Goal: Answer question/provide support: Share knowledge or assist other users

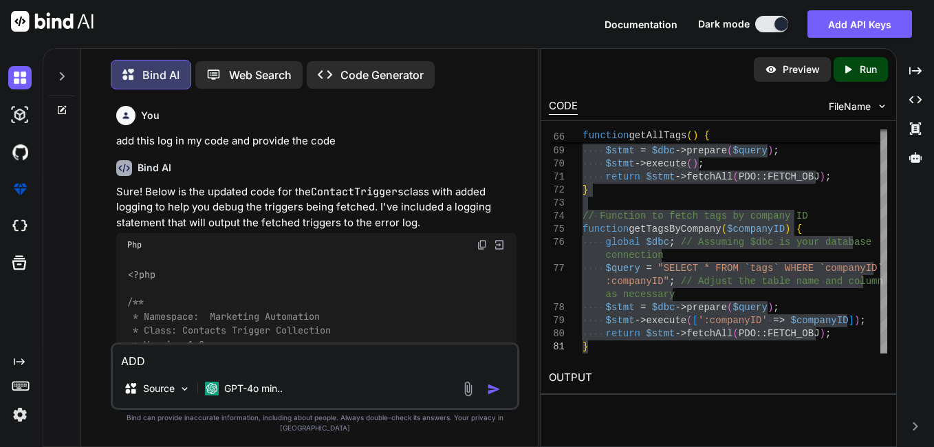
scroll to position [0, 105]
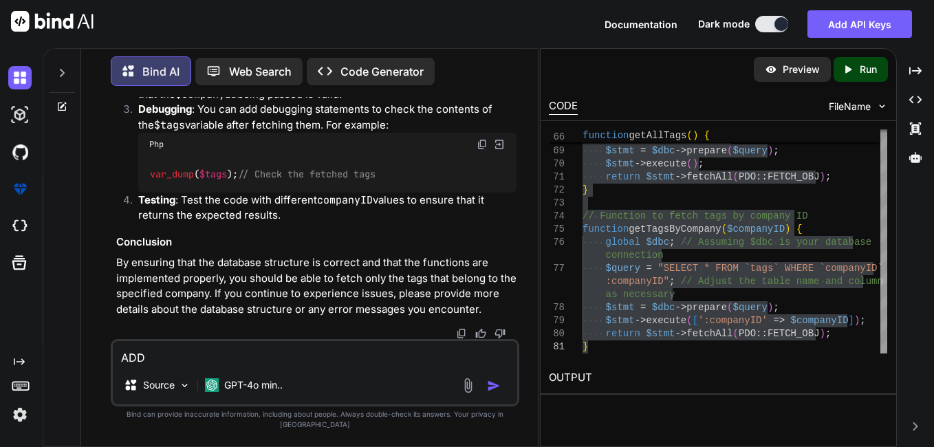
type textarea "ADD"
type textarea "x"
type textarea "AD"
type textarea "x"
type textarea "A"
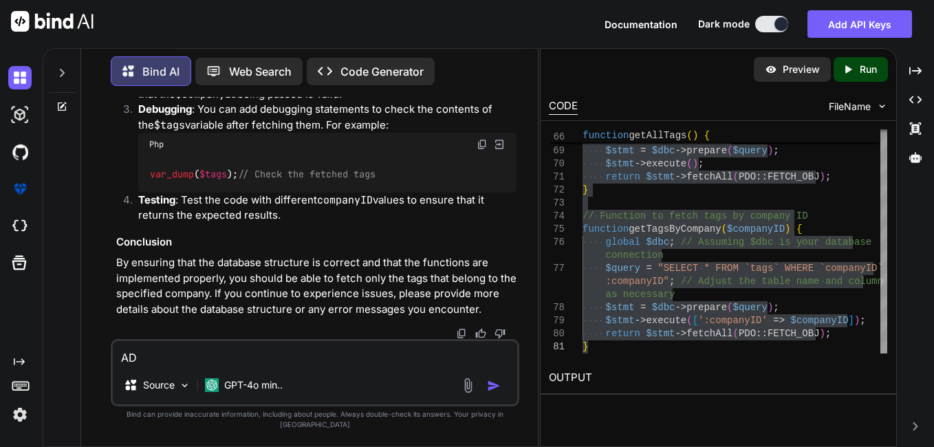
type textarea "x"
type textarea "a"
type textarea "x"
type textarea "ad"
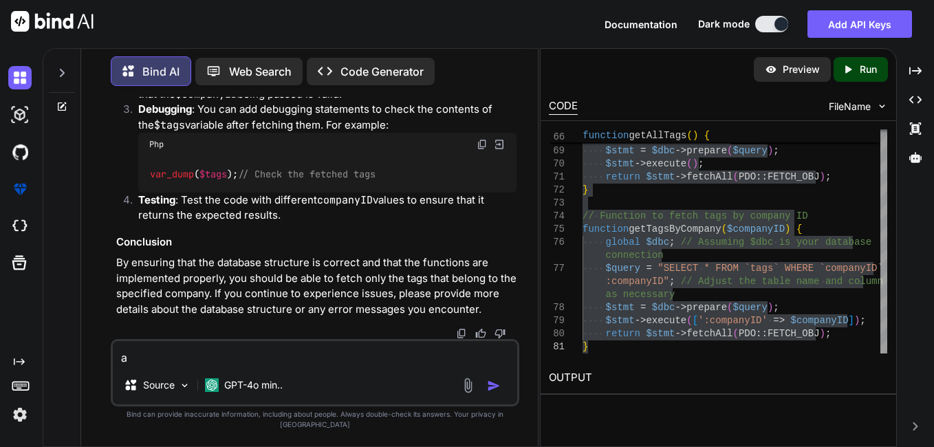
type textarea "x"
type textarea "add"
type textarea "x"
type textarea "add"
type textarea "x"
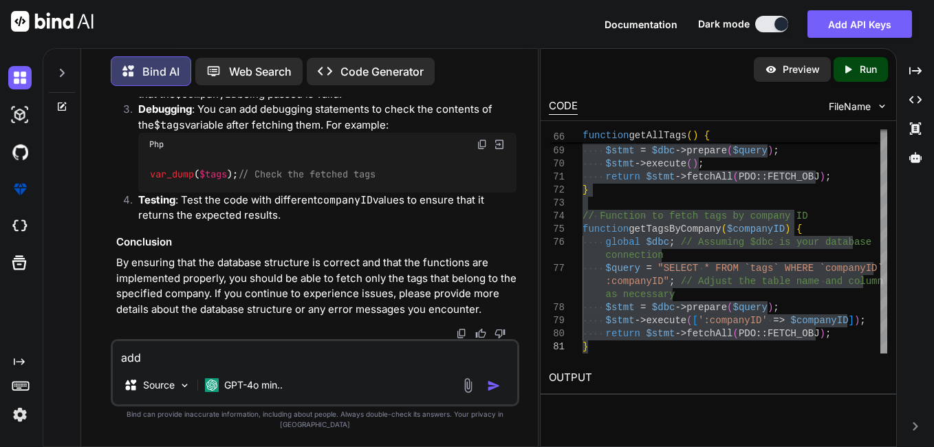
type textarea "add t"
type textarea "x"
type textarea "add the"
type textarea "x"
type textarea "add the"
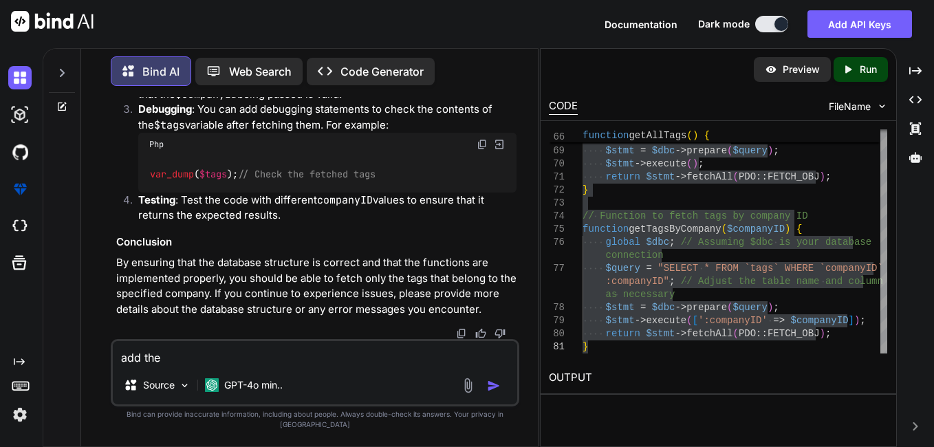
type textarea "x"
type textarea "add the cv"
type textarea "x"
type textarea "add the c"
type textarea "x"
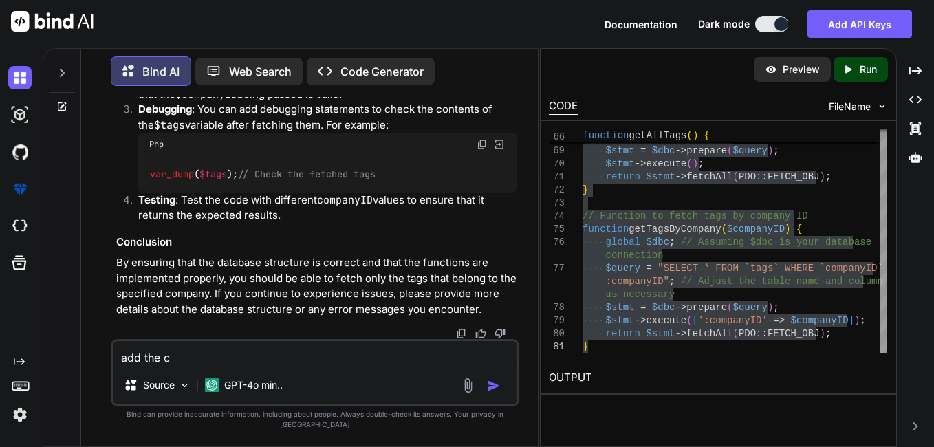
type textarea "add the co"
type textarea "x"
type textarea "add the com"
type textarea "x"
type textarea "add the comd"
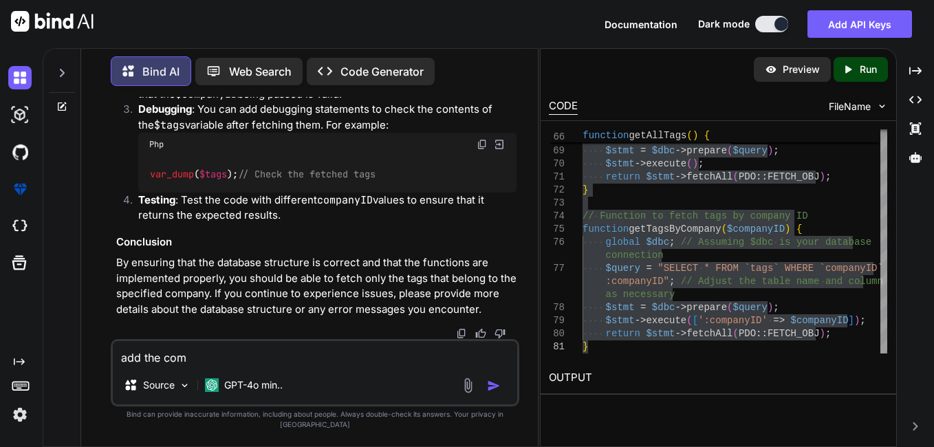
type textarea "x"
type textarea "add the comdi"
type textarea "x"
type textarea "add the comdit"
type textarea "x"
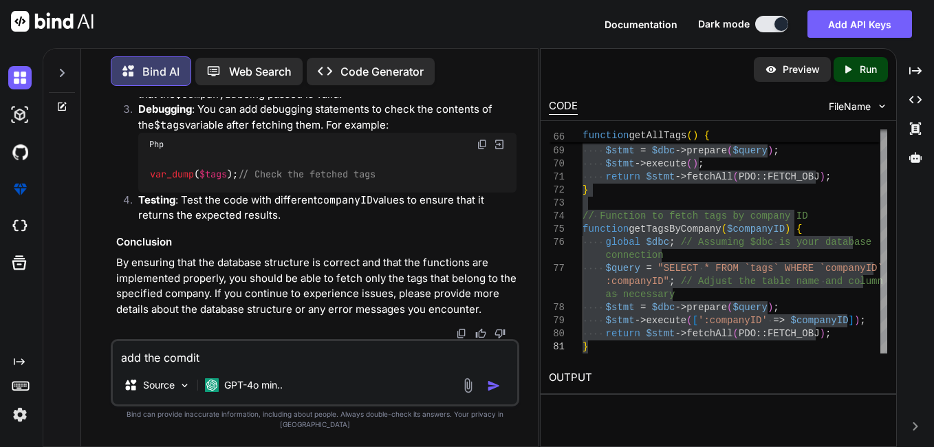
type textarea "add the comditi"
type textarea "x"
type textarea "add the comditio"
type textarea "x"
type textarea "add the comdition"
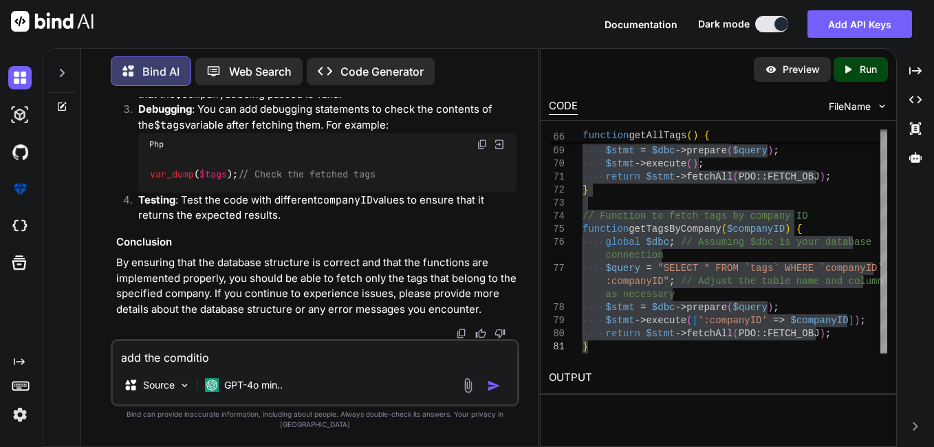
type textarea "x"
type textarea "add the comdition"
type textarea "x"
type textarea "add the comdition"
type textarea "x"
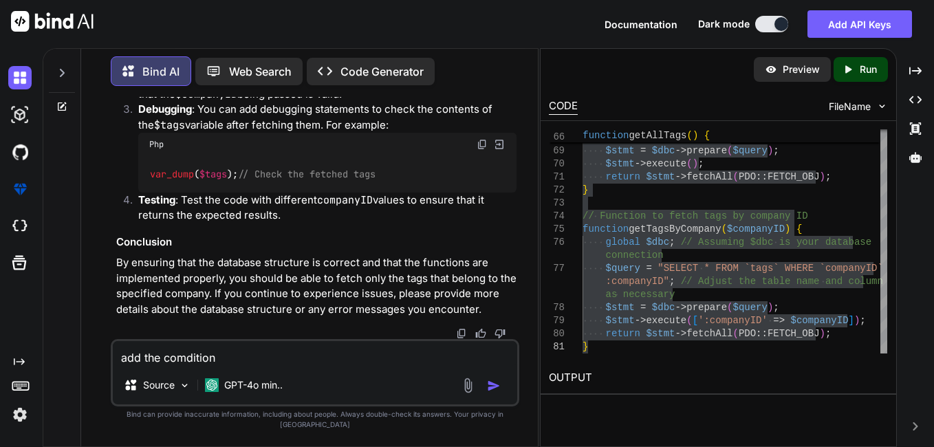
type textarea "add the comditio"
type textarea "x"
click at [183, 366] on textarea "add the comditio" at bounding box center [315, 353] width 404 height 25
type textarea "add the coditio"
type textarea "x"
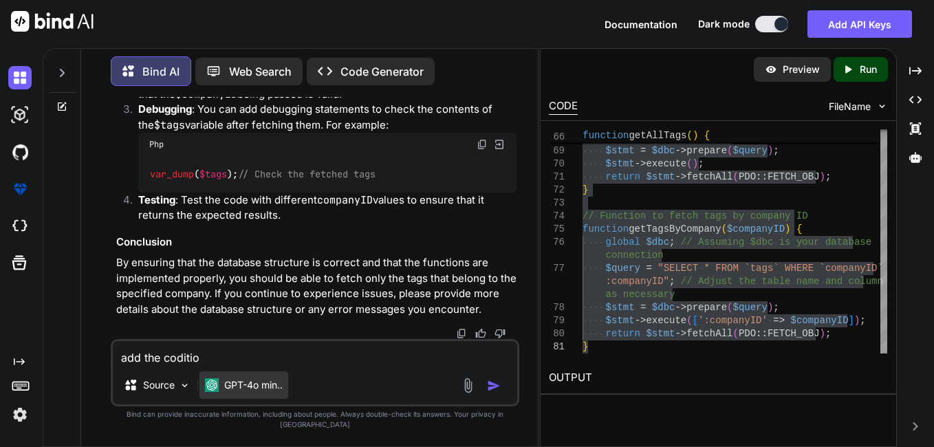
type textarea "add the conditio"
type textarea "x"
type textarea "add the condition"
type textarea "x"
type textarea "add the condition"
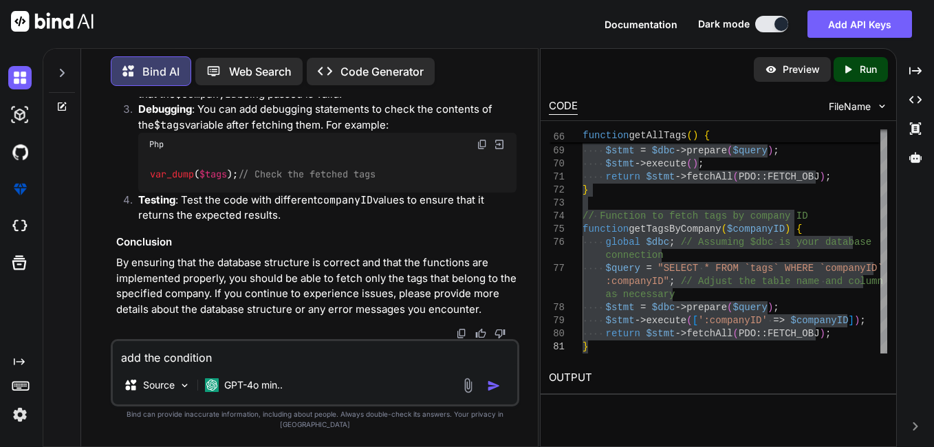
type textarea "x"
type textarea "add the condition h"
type textarea "x"
type textarea "add the condition he"
type textarea "x"
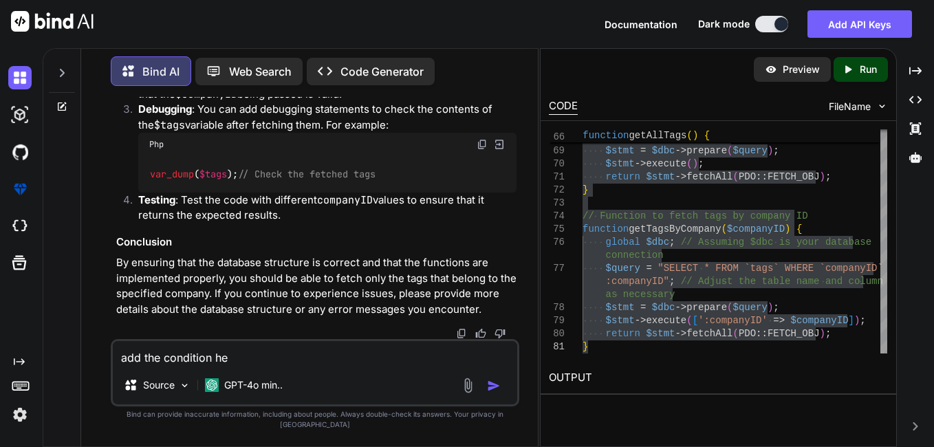
type textarea "add the condition her"
type textarea "x"
type textarea "add the condition here"
type textarea "x"
type textarea "add the condition here"
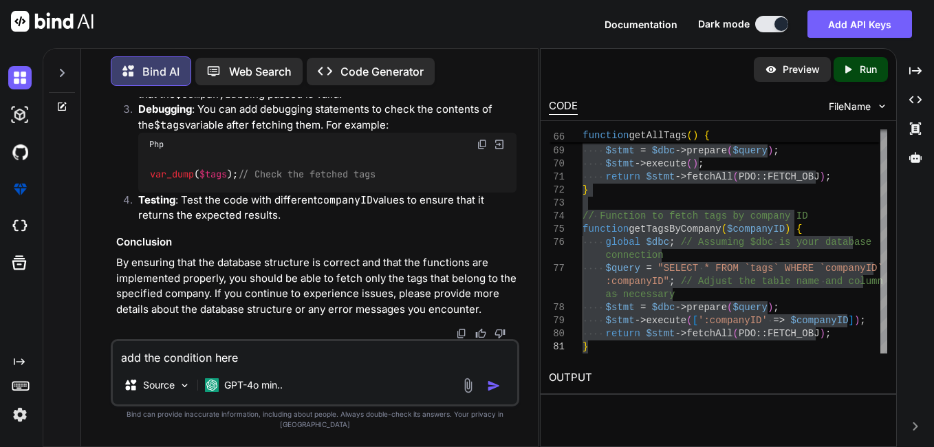
type textarea "x"
type textarea "add the condition here i"
type textarea "x"
type textarea "add the condition here if"
type textarea "x"
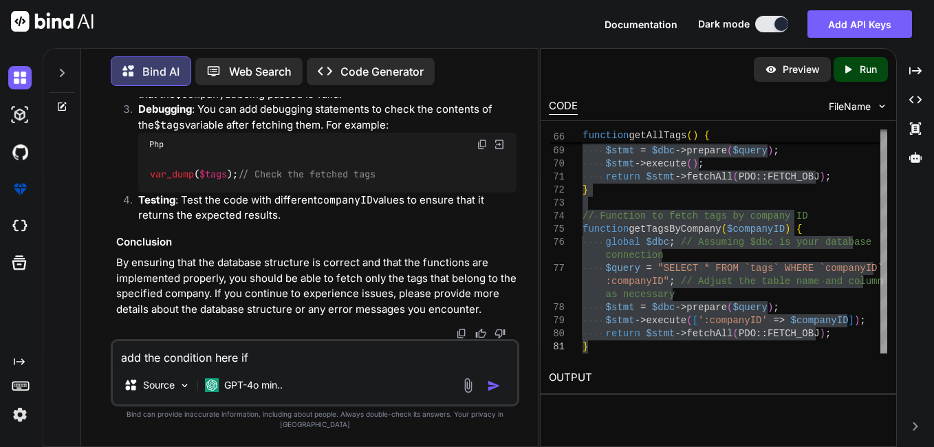
type textarea "add the condition here if"
type textarea "x"
type textarea "add the condition here if c"
type textarea "x"
type textarea "add the condition here if co"
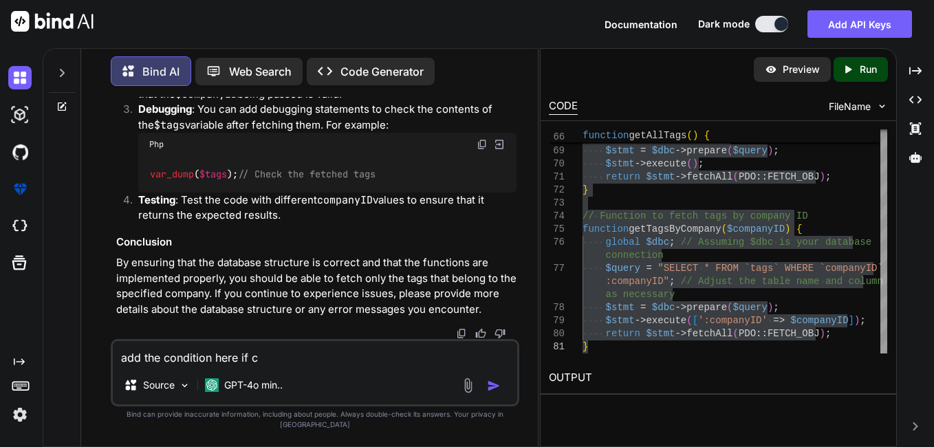
type textarea "x"
type textarea "add the condition here if com"
type textarea "x"
type textarea "add the condition here if comp"
type textarea "x"
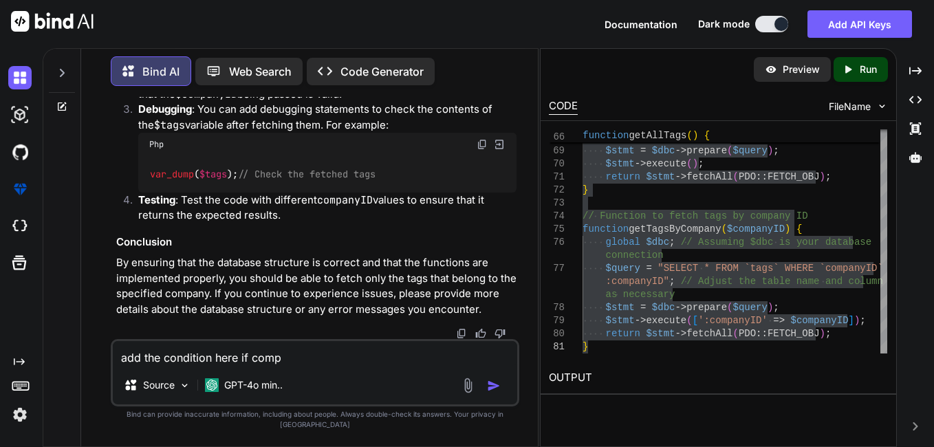
type textarea "add the condition here if compa"
type textarea "x"
type textarea "add the condition here if compan"
type textarea "x"
type textarea "add the condition here if company"
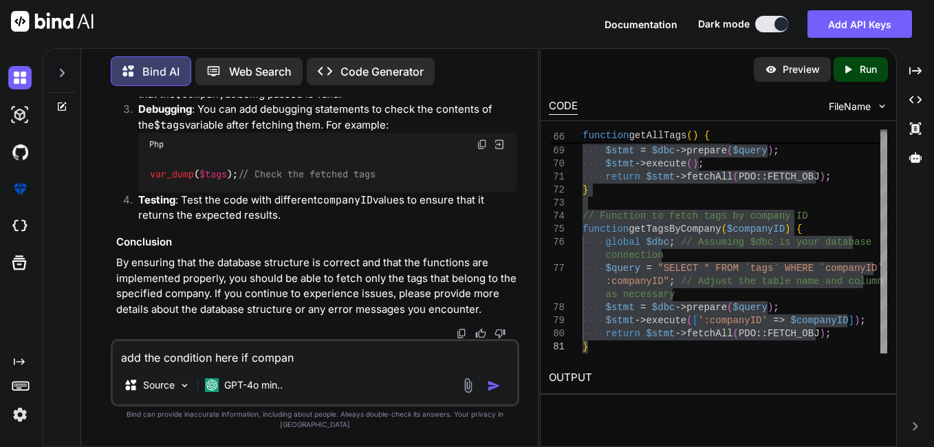
type textarea "x"
type textarea "add the condition here if company"
type textarea "x"
type textarea "add the condition here if company i"
type textarea "x"
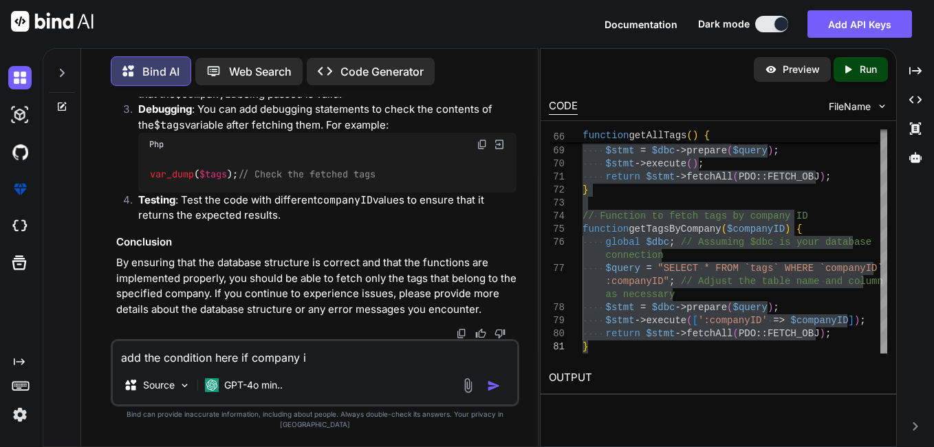
type textarea "add the condition here if company id"
type textarea "x"
type textarea "add the condition here if company id"
type textarea "x"
type textarea "add the condition here if company id i"
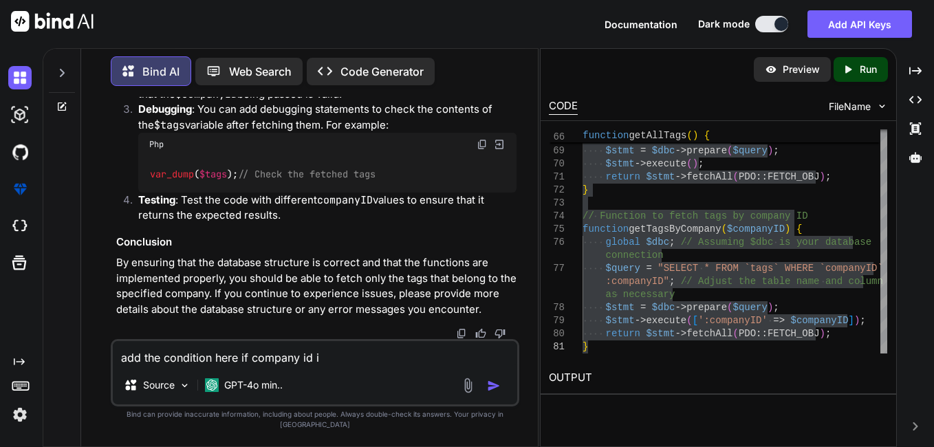
type textarea "x"
type textarea "add the condition here if company id is"
type textarea "x"
type textarea "add the condition here if company id is"
type textarea "x"
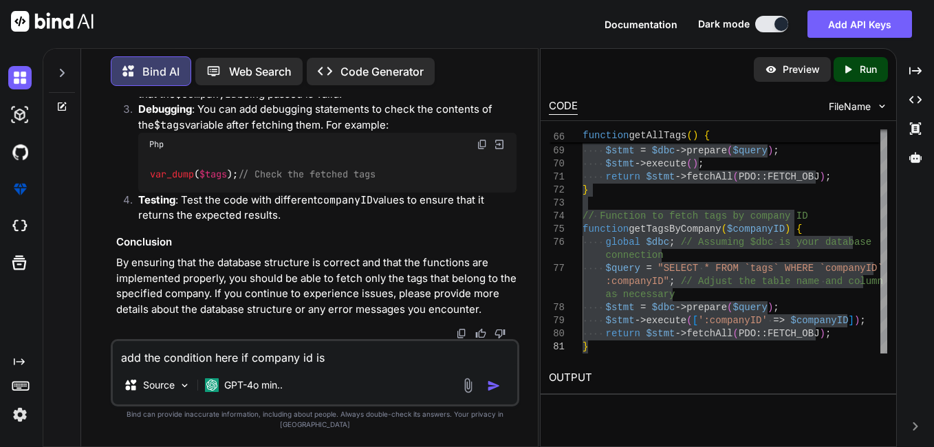
type textarea "add the condition here if company id is"
type textarea "x"
type textarea "add the condition here if u company id is"
type textarea "x"
type textarea "add the condition here if ur company id is"
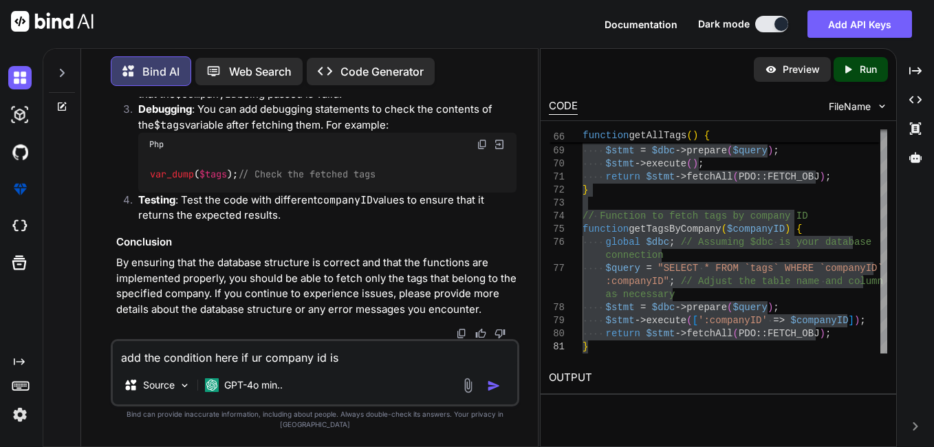
type textarea "x"
type textarea "add the condition here if url company id is"
type textarea "x"
type textarea "add the condition here if url company id is"
type textarea "x"
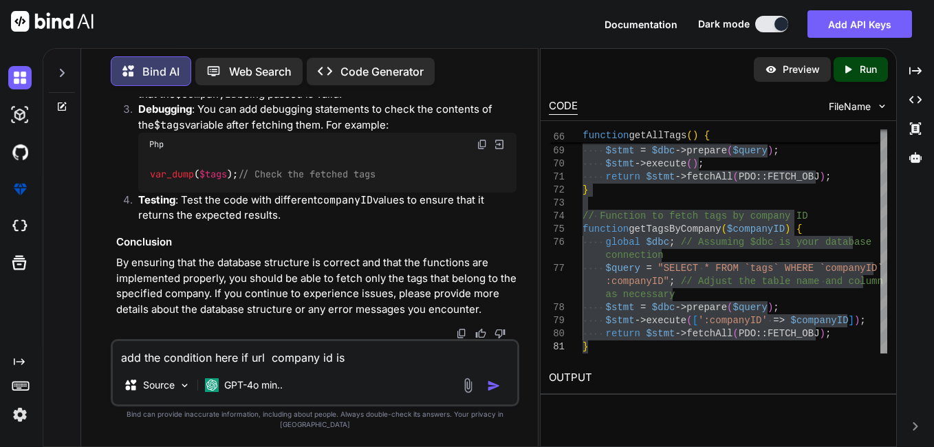
type textarea "add the condition here if url h company id is"
type textarea "x"
type textarea "add the condition here if url ha company id is"
type textarea "x"
type textarea "add the condition here if url has company id is"
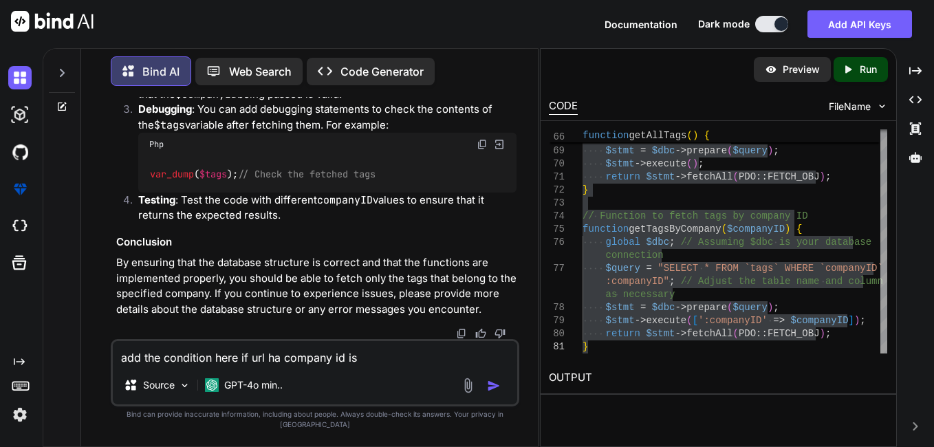
type textarea "x"
click at [386, 366] on textarea "add the condition here if url has company id is" at bounding box center [315, 353] width 404 height 25
type textarea "add the condition here if url has company id is"
type textarea "x"
type textarea "add the condition here if url has company id i"
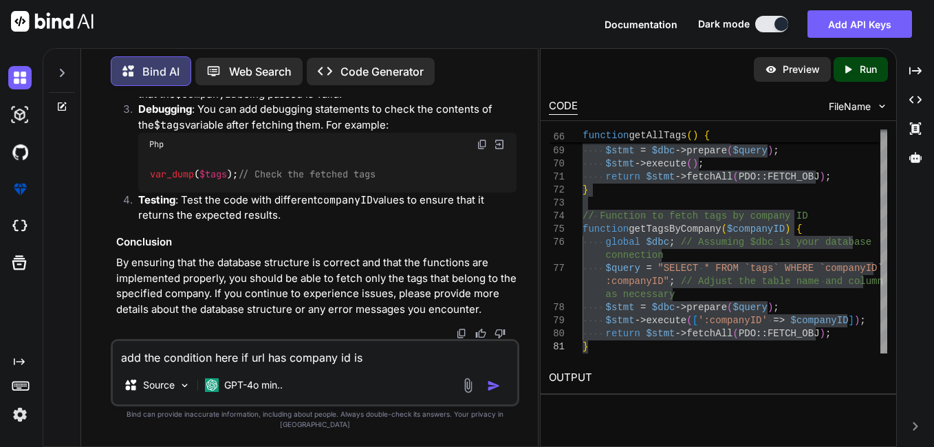
type textarea "x"
type textarea "add the condition here if url has company id"
type textarea "x"
type textarea "add the condition here if url has company id t"
type textarea "x"
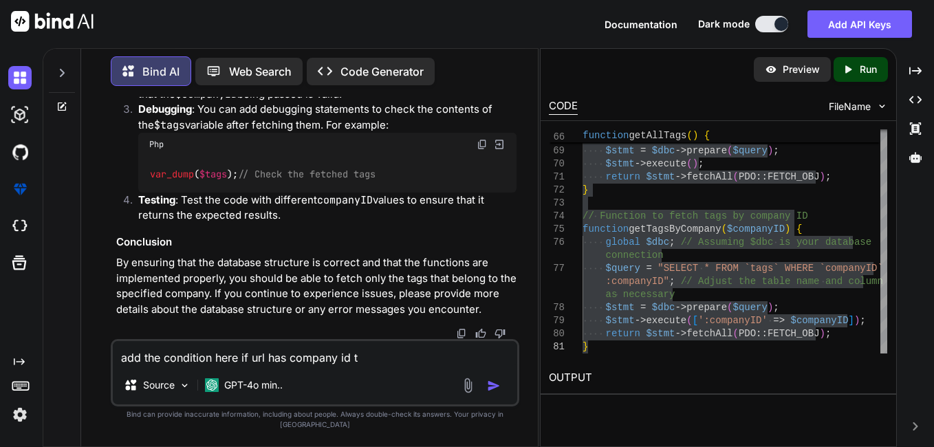
type textarea "add the condition here if url has company id th"
type textarea "x"
type textarea "add the condition here if url has company id tha"
type textarea "x"
type textarea "add the condition here if url has company id than"
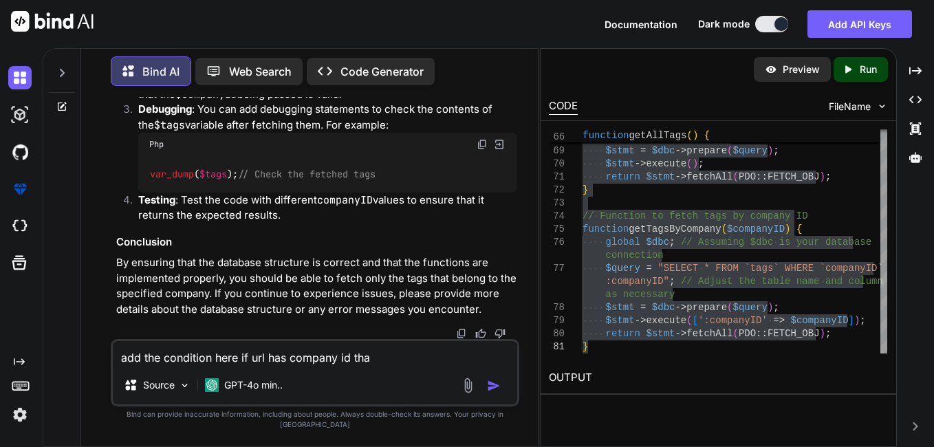
type textarea "x"
type textarea "add the condition here if url has company id than"
type textarea "x"
type textarea "add the condition here if url has company id than p"
type textarea "x"
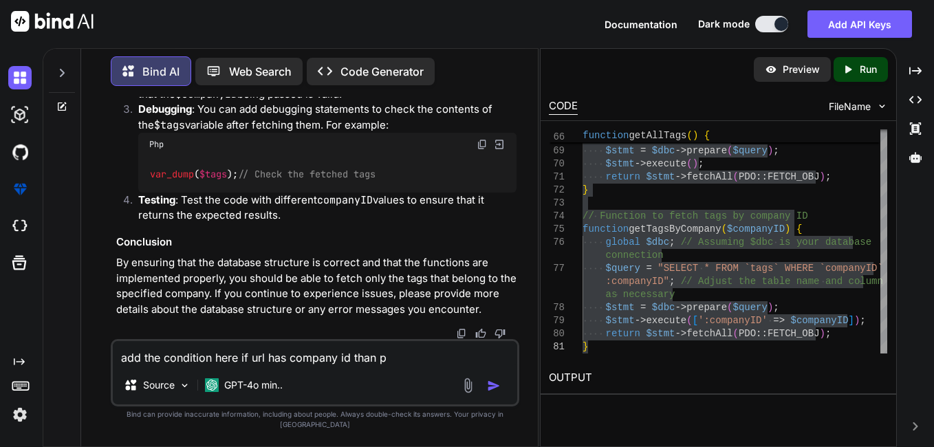
type textarea "add the condition here if url has company id than pa"
type textarea "x"
type textarea "add the condition here if url has company id than pas"
type textarea "x"
type textarea "add the condition here if url has company id than pass"
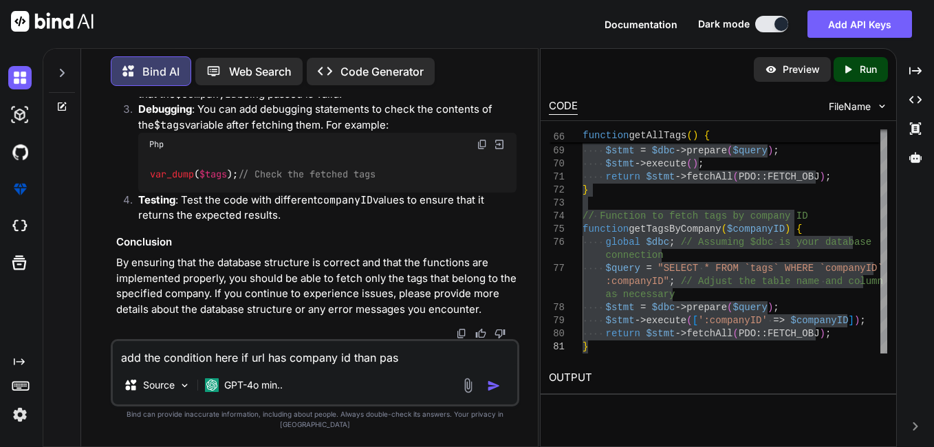
type textarea "x"
type textarea "add the condition here if url has company id than pass"
type textarea "x"
type textarea "add the condition here if url has company id than pass t"
type textarea "x"
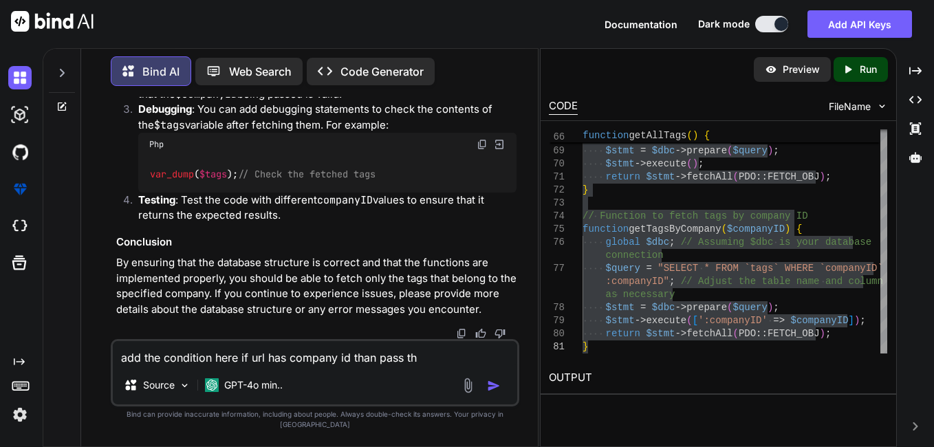
type textarea "add the condition here if url has company id than pass the"
type textarea "x"
type textarea "add the condition here if url has company id than pass the"
type textarea "x"
type textarea "add the condition here if url has company id than pass the c"
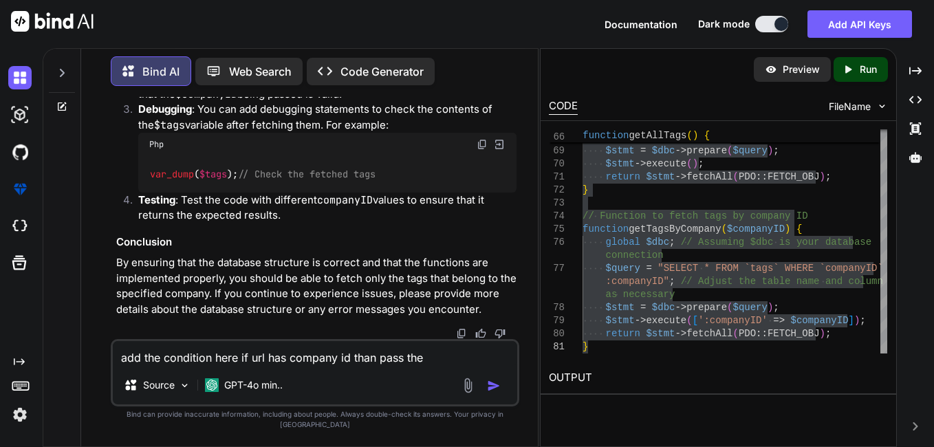
type textarea "x"
type textarea "add the condition here if url has company id than pass the co"
type textarea "x"
type textarea "add the condition here if url has company id than pass the com"
type textarea "x"
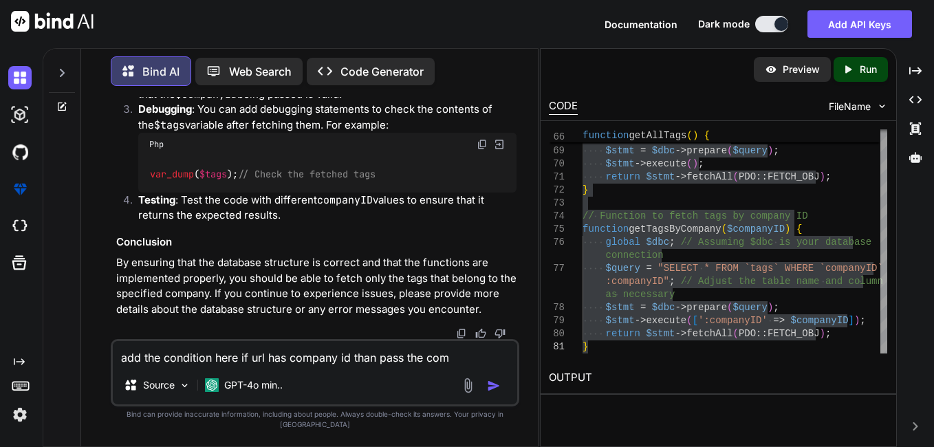
type textarea "add the condition here if url has company id than pass the comp"
type textarea "x"
type textarea "add the condition here if url has company id than pass the compa"
type textarea "x"
type textarea "add the condition here if url has company id than pass the compan"
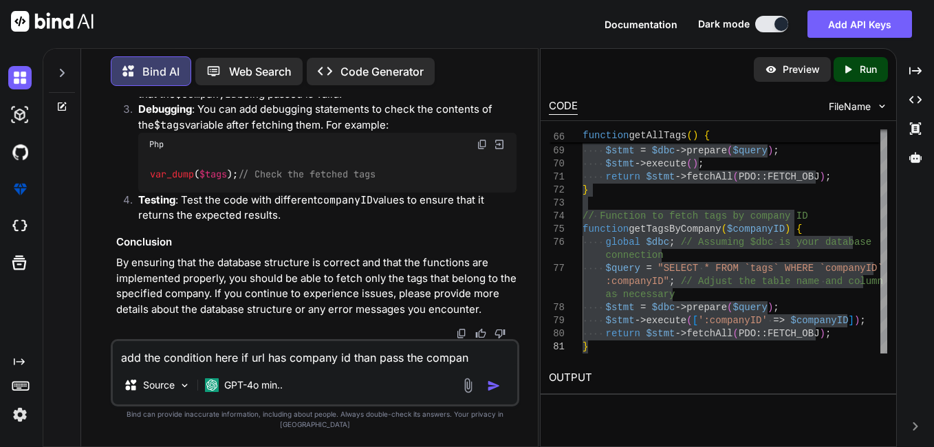
type textarea "x"
type textarea "add the condition here if url has company id than pass the company"
type textarea "x"
type textarea "add the condition here if url has company id than pass the company"
type textarea "x"
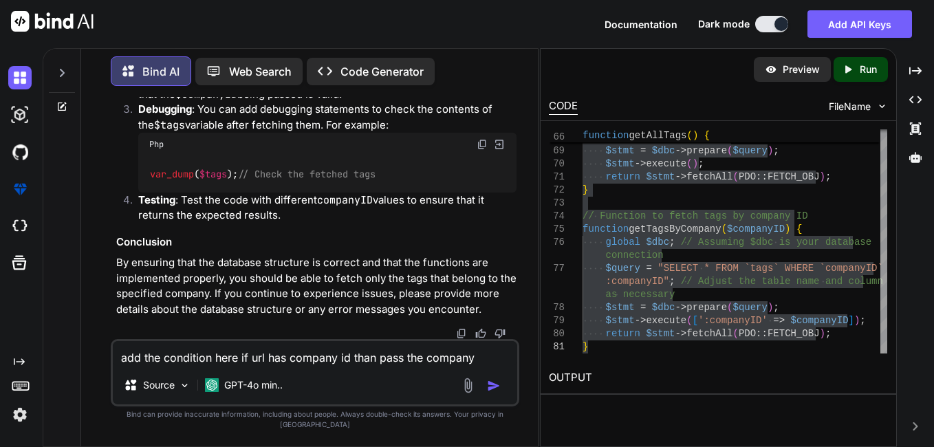
type textarea "add the condition here if url has company id than pass the company i"
type textarea "x"
type textarea "add the condition here if url has company id than pass the company i"
type textarea "x"
type textarea "add the condition here if url has company id than pass the company i"
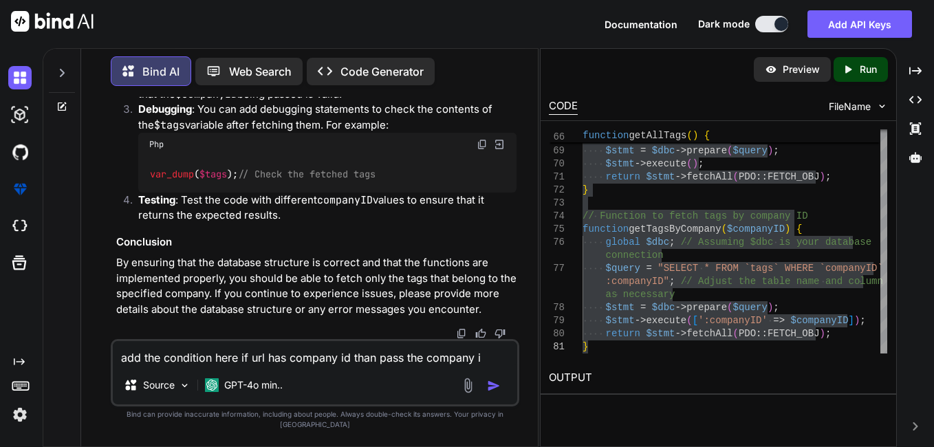
type textarea "x"
type textarea "add the condition here if url has company id than pass the company id"
type textarea "x"
type textarea "add the condition here if url has company id than pass the company id"
type textarea "x"
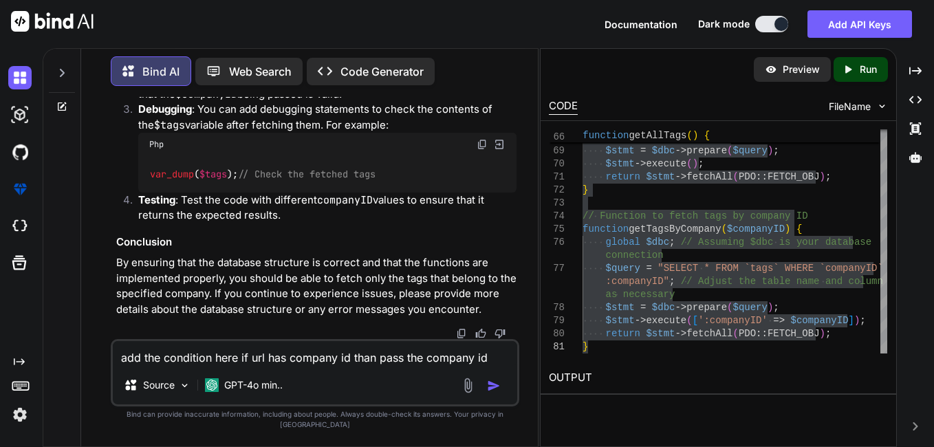
type textarea "add the condition here if url has company id than pass the company id i"
type textarea "x"
type textarea "add the condition here if url has company id than pass the company id in"
type textarea "x"
type textarea "add the condition here if url has company id than pass the company id in"
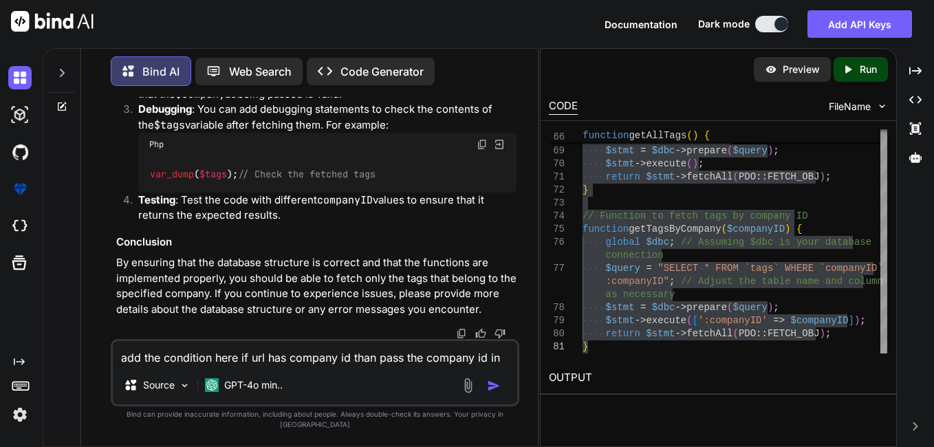
type textarea "x"
type textarea "add the condition here if url has company id than pass the company id in b"
type textarea "x"
type textarea "add the condition here if url has company id than pass the company id in be"
type textarea "x"
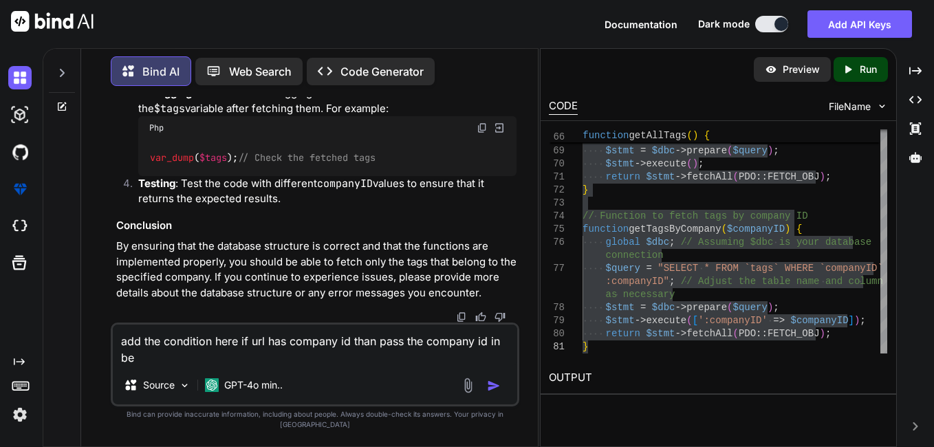
type textarea "add the condition here if url has company id than pass the company id in [GEOGR…"
type textarea "x"
type textarea "add the condition here if url has company id than pass the company id in [GEOGR…"
type textarea "x"
type textarea "add the condition here if url has company id than pass the company id in below"
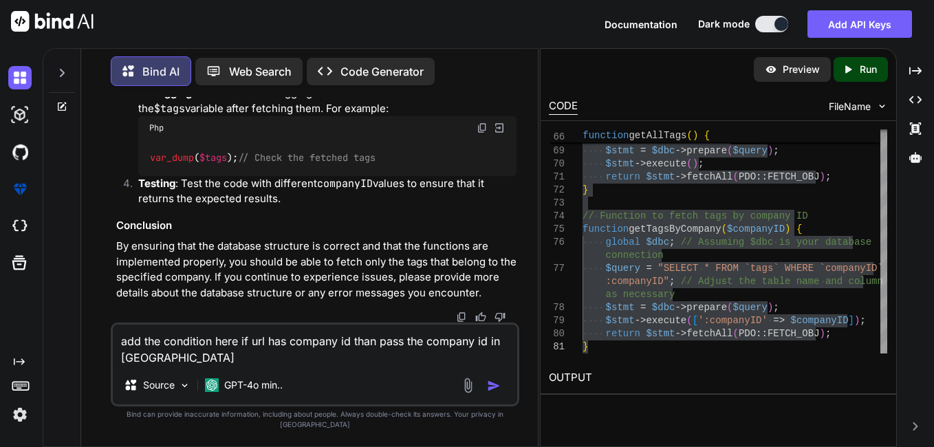
type textarea "x"
type textarea "add the condition here if url has company id than pass the company id in below"
type textarea "x"
type textarea "add the condition here if url has company id than pass the company id in below c"
type textarea "x"
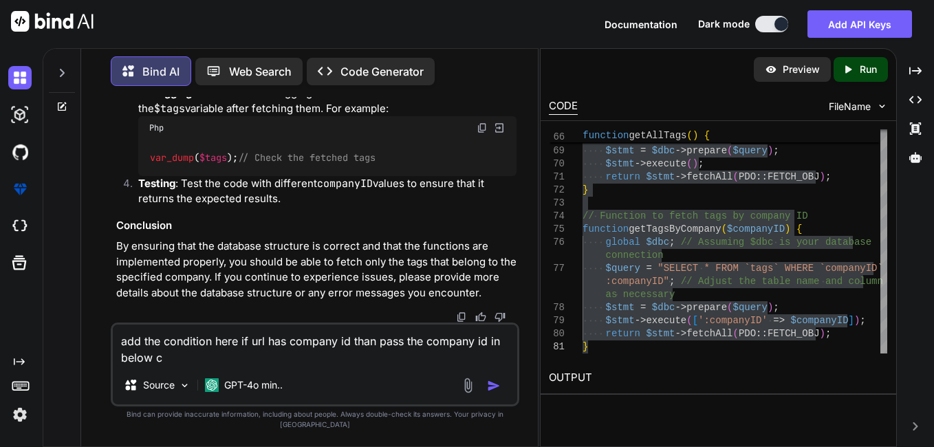
type textarea "add the condition here if url has company id than pass the company id in below …"
type textarea "x"
type textarea "add the condition here if url has company id than pass the company id in below …"
type textarea "x"
type textarea "add the condition here if url has company id than pass the company id in below …"
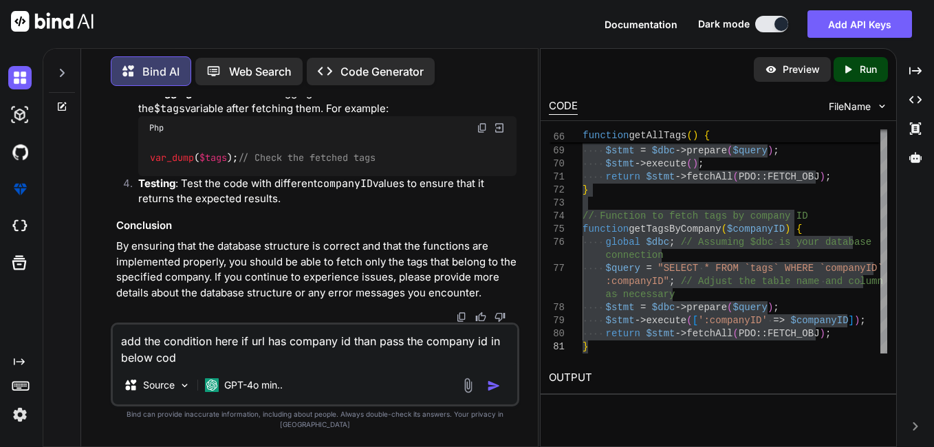
type textarea "x"
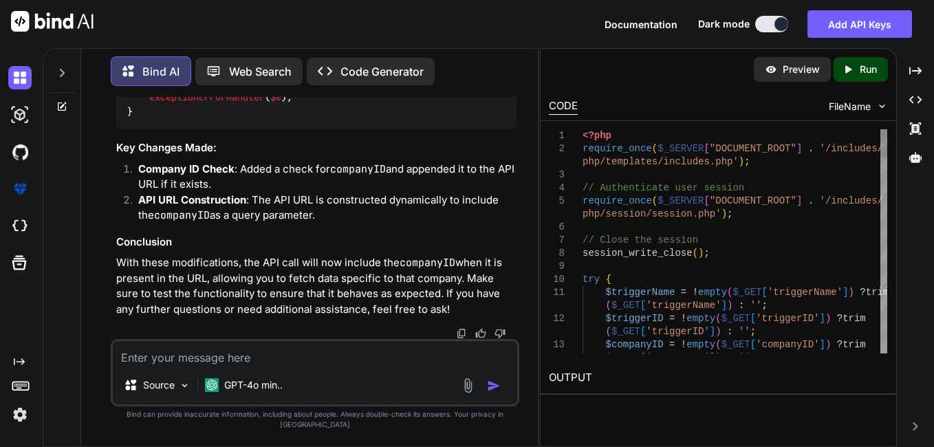
scroll to position [0, 0]
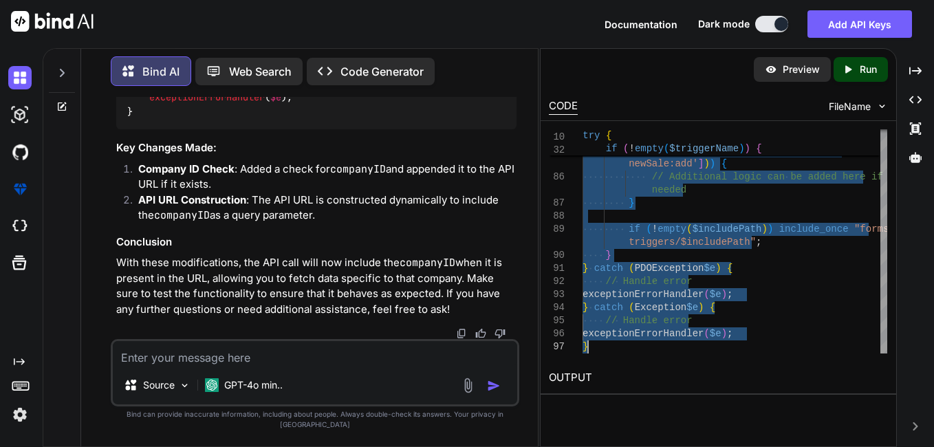
scroll to position [56722, 0]
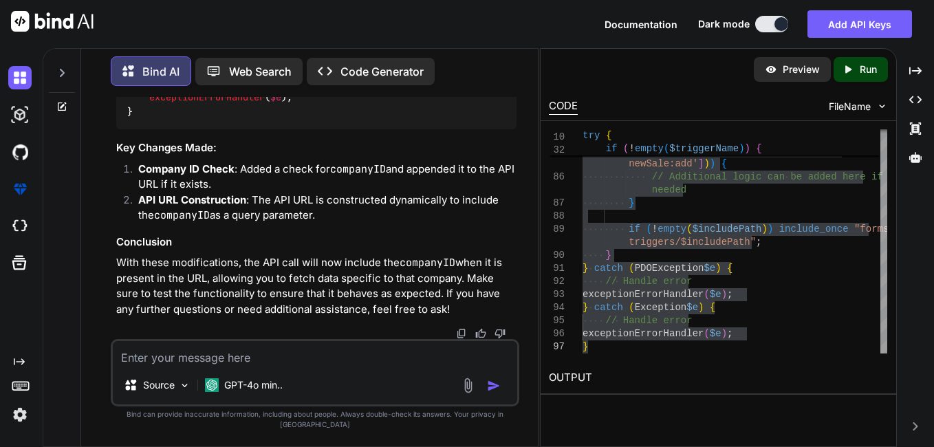
click at [258, 366] on textarea at bounding box center [315, 353] width 404 height 25
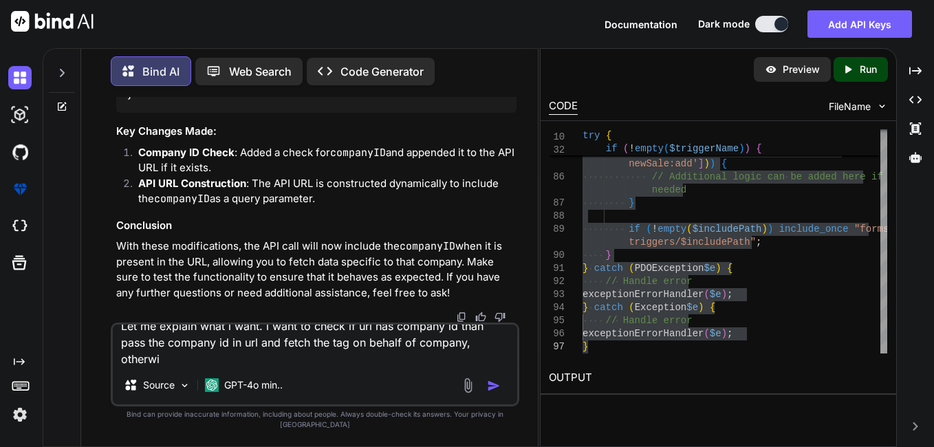
scroll to position [0, 0]
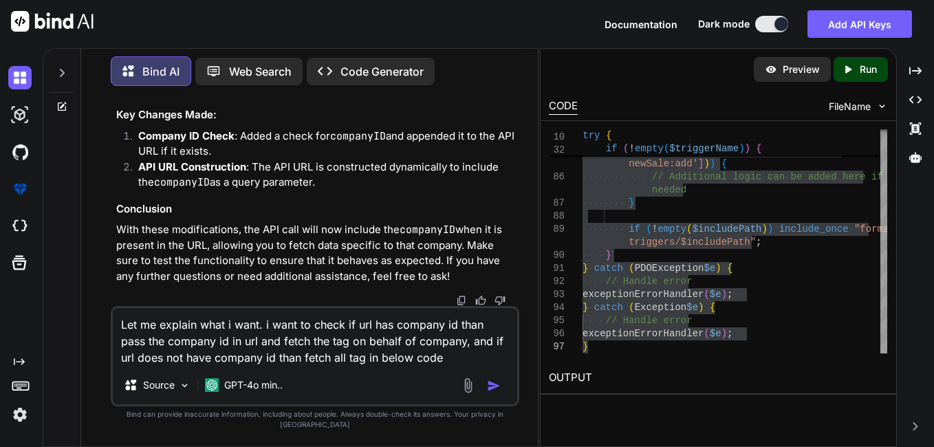
click at [463, 366] on textarea "Let me explain what i want. i want to check if url has company id than pass the…" at bounding box center [315, 337] width 404 height 58
paste textarea "<?php require_once($_SERVER["DOCUMENT_ROOT"] . '/includes/php/templates/include…"
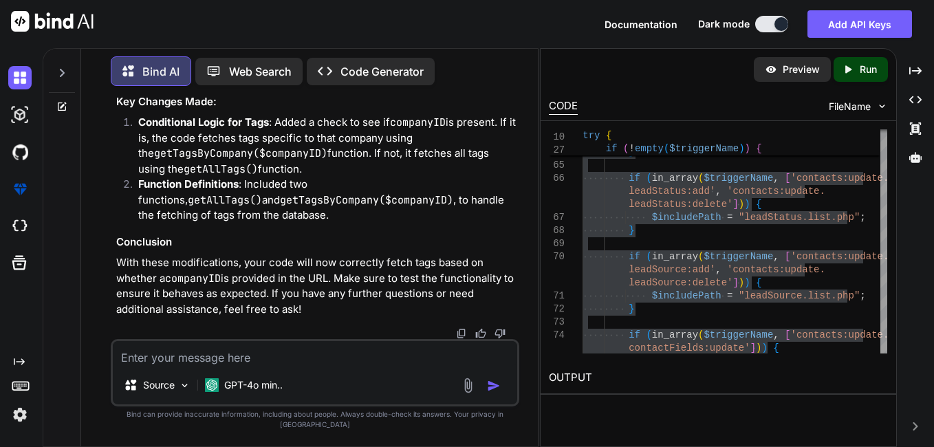
click at [229, 366] on textarea at bounding box center [315, 353] width 404 height 25
click at [160, 366] on textarea at bounding box center [315, 353] width 404 height 25
click at [269, 366] on textarea "add the condition here" at bounding box center [315, 353] width 404 height 25
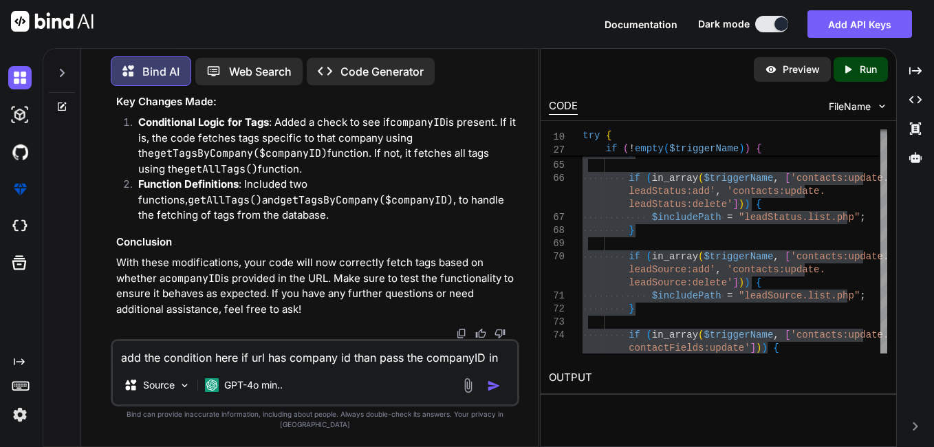
paste textarea "$trigger"
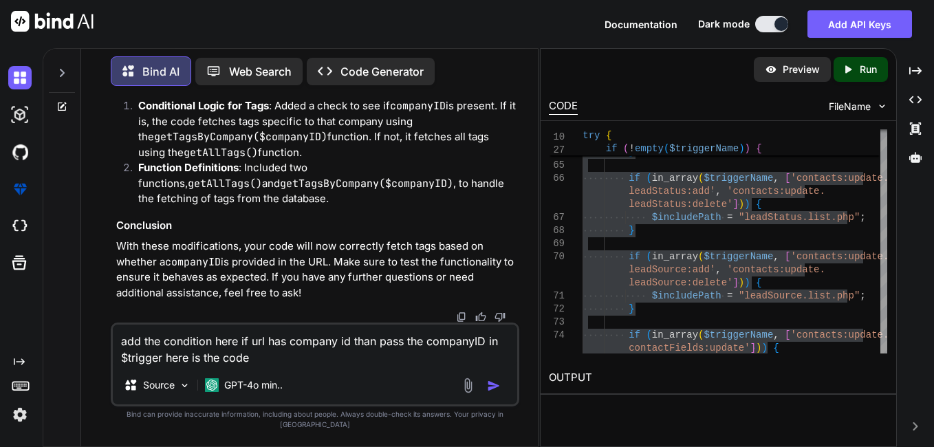
paste textarea "$trigger"
paste textarea "$triggerName = !empty($_GET['triggerName']) ? trim($_GET['triggerName']) : ''; …"
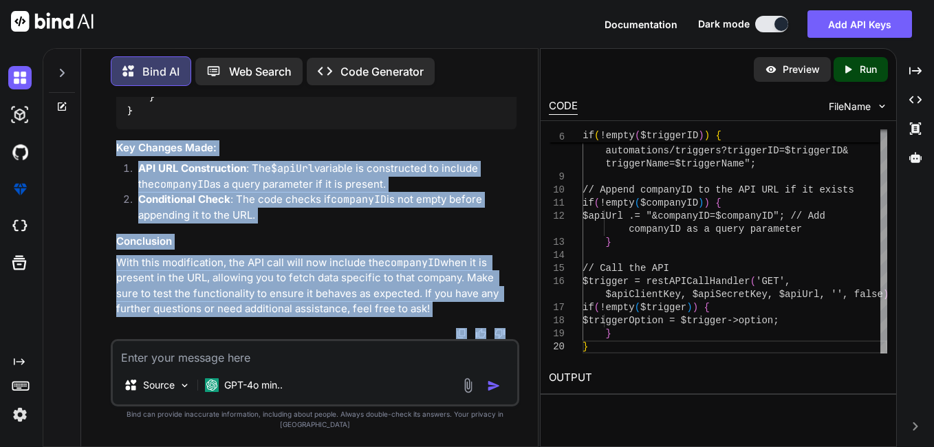
scroll to position [61255, 0]
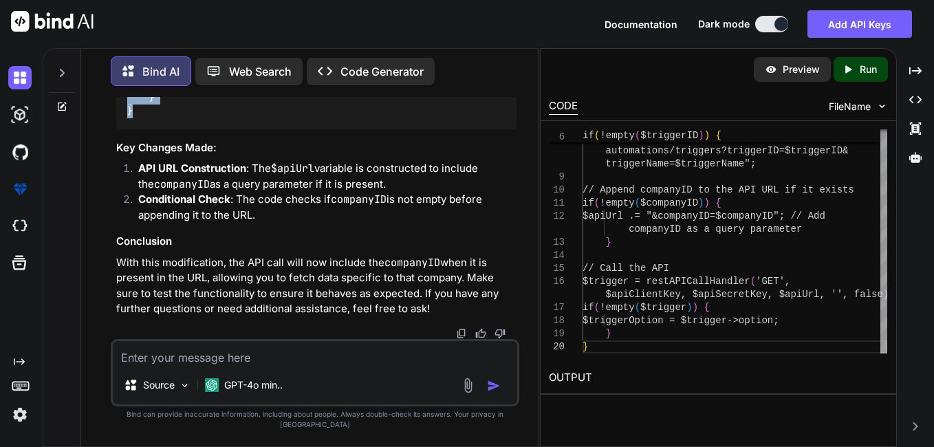
drag, startPoint x: 128, startPoint y: 168, endPoint x: 109, endPoint y: 127, distance: 45.9
click at [109, 127] on div "You add this log in my code and provide the code Bind AI Sure! Below is the upd…" at bounding box center [315, 271] width 446 height 349
copy code "$triggerName = ! empty ( $_GET [ 'triggerName' ]) ? trim ( $_GET [ 'triggerName…"
